Goal: Task Accomplishment & Management: Complete application form

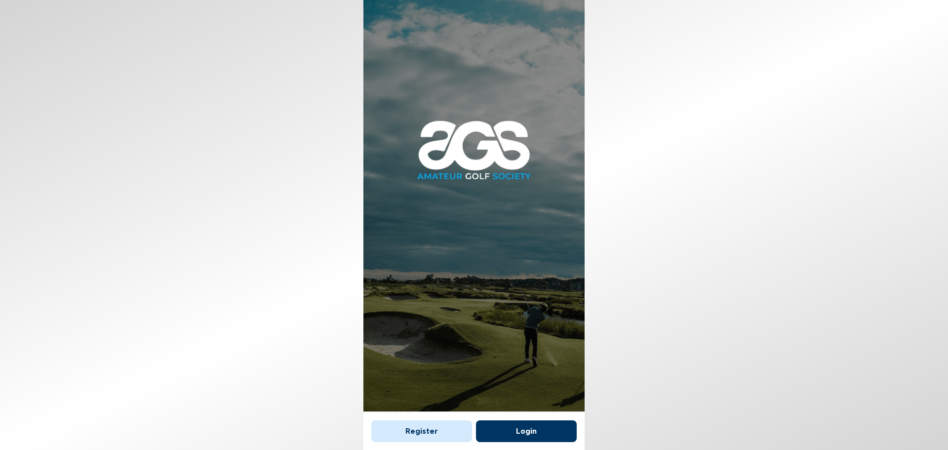
click at [447, 429] on button "Register" at bounding box center [421, 431] width 101 height 22
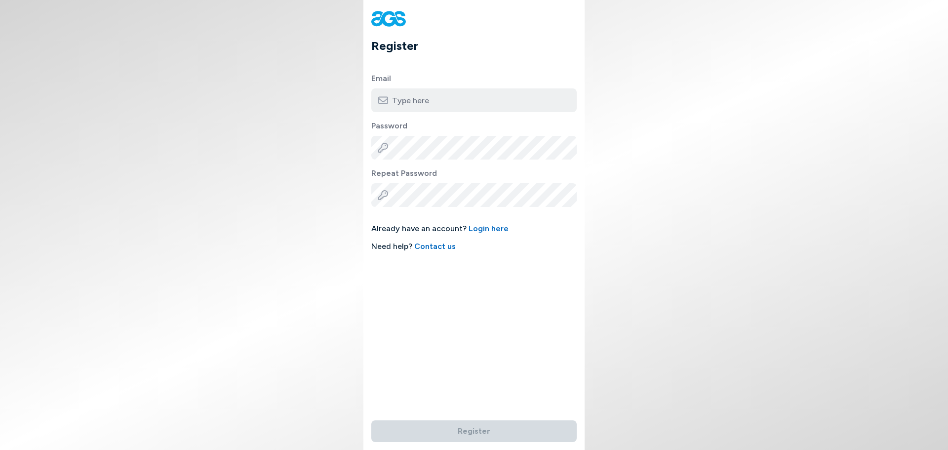
click at [483, 123] on label "Password" at bounding box center [473, 126] width 205 height 12
click at [498, 102] on input "email" at bounding box center [473, 100] width 205 height 24
type input "[EMAIL_ADDRESS][DOMAIN_NAME]"
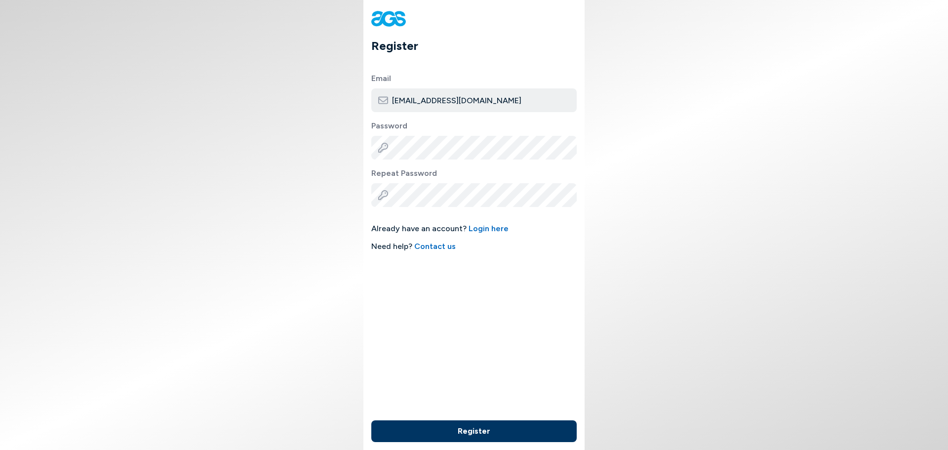
click at [460, 422] on button "Register" at bounding box center [473, 431] width 205 height 22
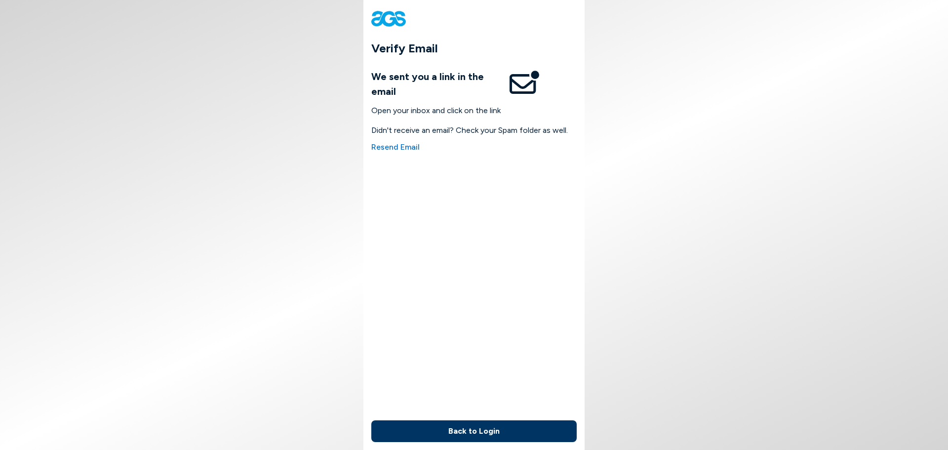
click at [521, 430] on button "Back to Login" at bounding box center [473, 431] width 205 height 22
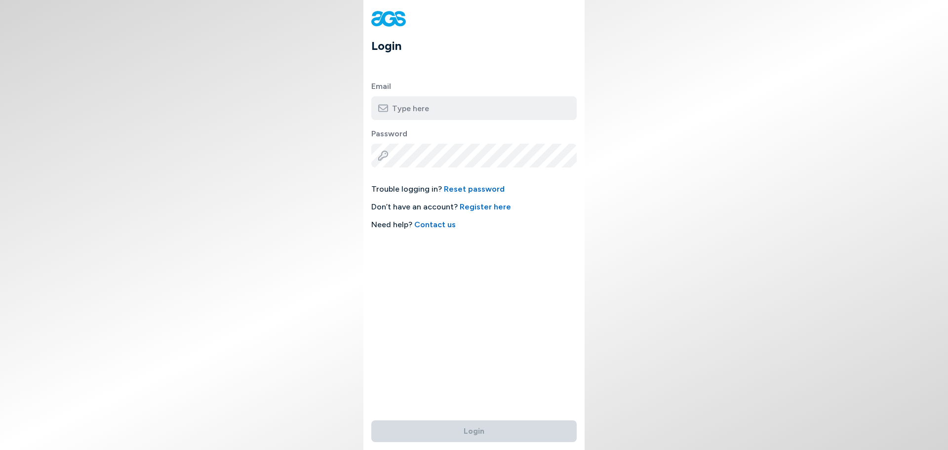
click at [448, 111] on input "email" at bounding box center [473, 108] width 205 height 24
type input "[EMAIL_ADDRESS][DOMAIN_NAME]"
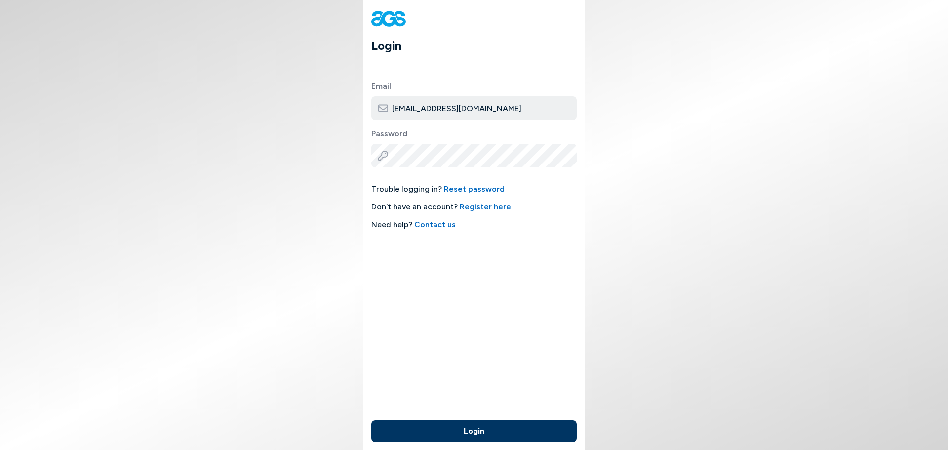
click at [371, 420] on button "Login" at bounding box center [473, 431] width 205 height 22
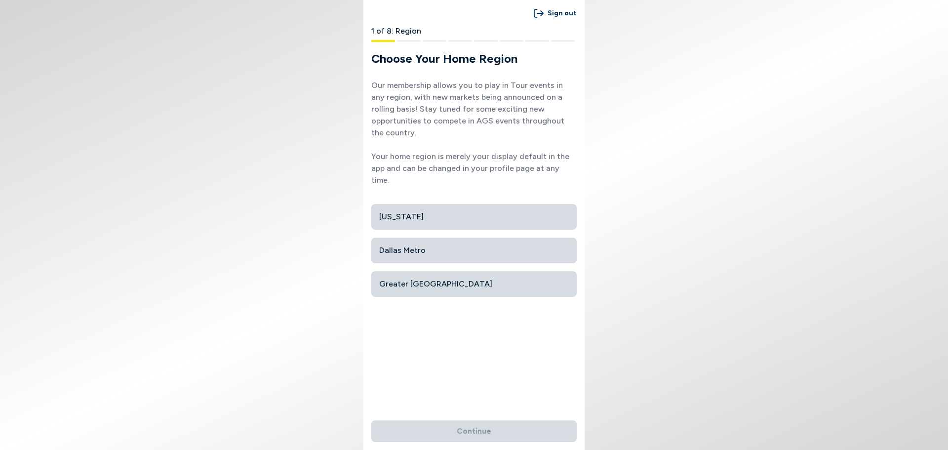
click at [487, 241] on span "Dallas Metro" at bounding box center [474, 250] width 190 height 18
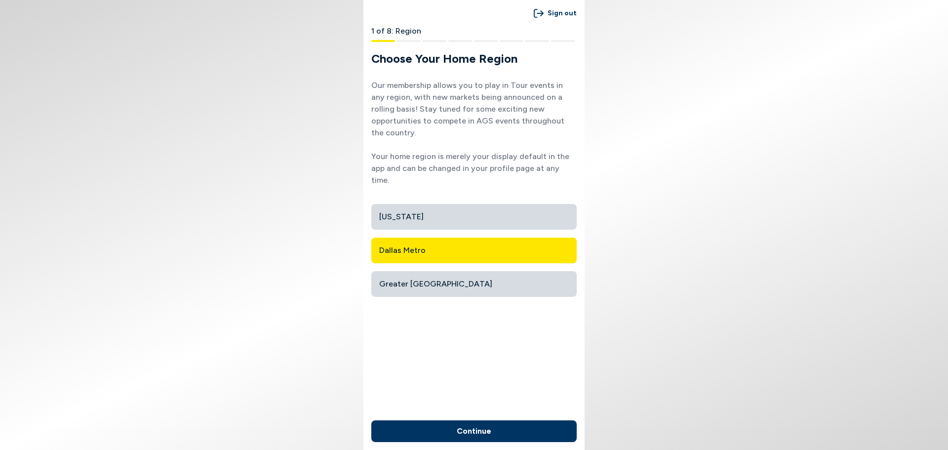
click at [484, 420] on div "Continue" at bounding box center [473, 431] width 221 height 38
click at [484, 423] on button "Continue" at bounding box center [473, 431] width 205 height 22
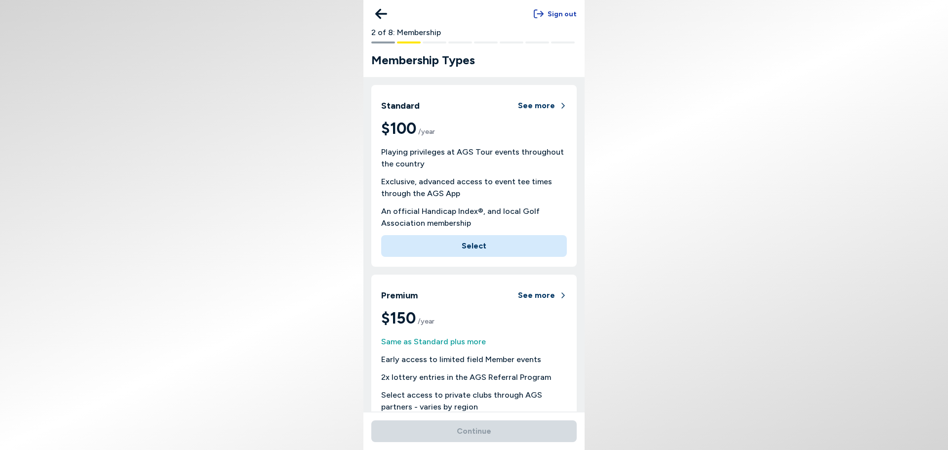
click at [549, 11] on button "Sign out" at bounding box center [555, 14] width 43 height 18
